Goal: Navigation & Orientation: Go to known website

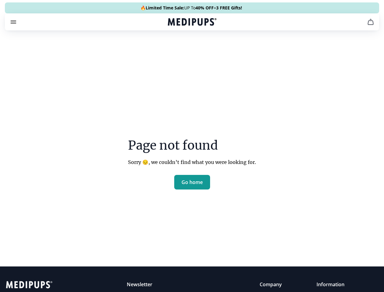
click at [192, 146] on section "Page not found Sorry 😔, we couldn’t find what you were looking for. Go home" at bounding box center [192, 149] width 384 height 233
click at [175, 49] on span "Supplements" at bounding box center [190, 52] width 30 height 6
click at [206, 48] on icon "button" at bounding box center [209, 51] width 7 height 7
click at [367, 26] on icon "cart" at bounding box center [370, 21] width 7 height 7
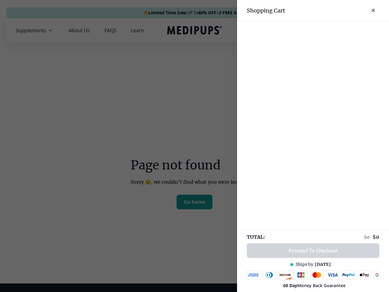
click at [295, 30] on div at bounding box center [194, 146] width 389 height 292
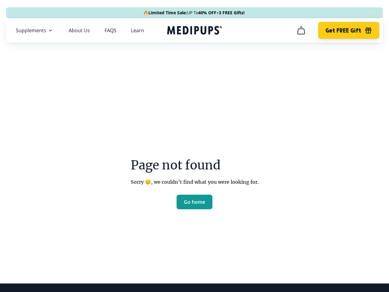
click at [343, 30] on span "Get FREE Gift" at bounding box center [344, 30] width 36 height 7
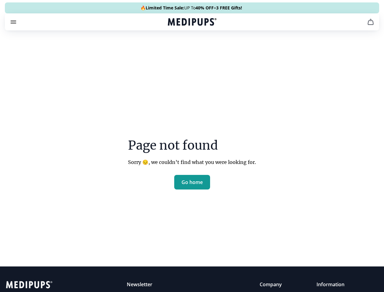
click at [0, 0] on icon "button" at bounding box center [0, 0] width 0 height 0
click at [192, 185] on span "Go home" at bounding box center [191, 182] width 21 height 6
